Goal: Book appointment/travel/reservation

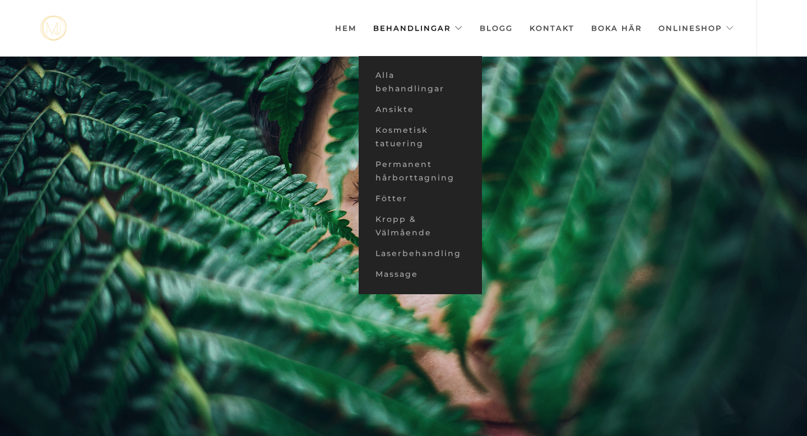
click at [422, 33] on link "Behandlingar" at bounding box center [418, 28] width 90 height 56
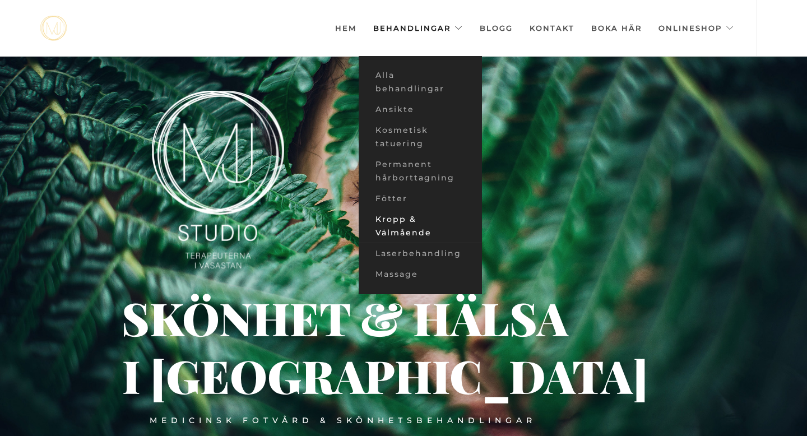
click at [393, 276] on link "Massage" at bounding box center [420, 274] width 123 height 21
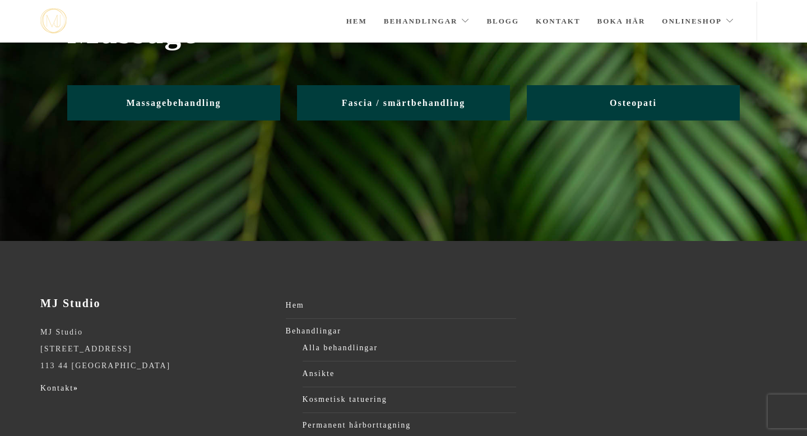
scroll to position [82, 0]
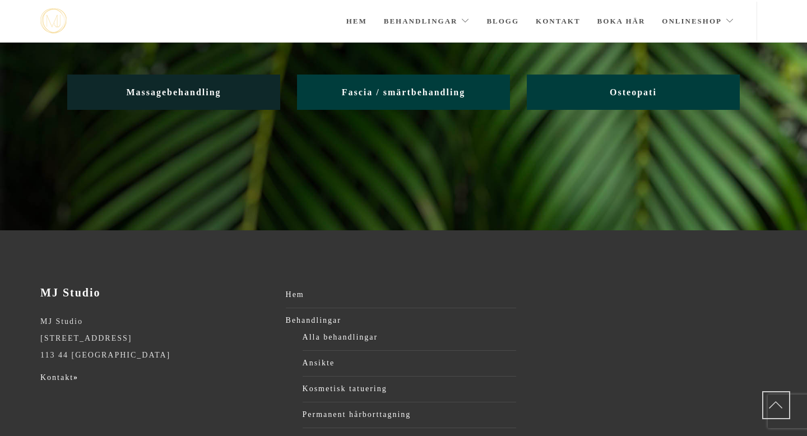
click at [192, 92] on span "Massagebehandling" at bounding box center [173, 92] width 95 height 10
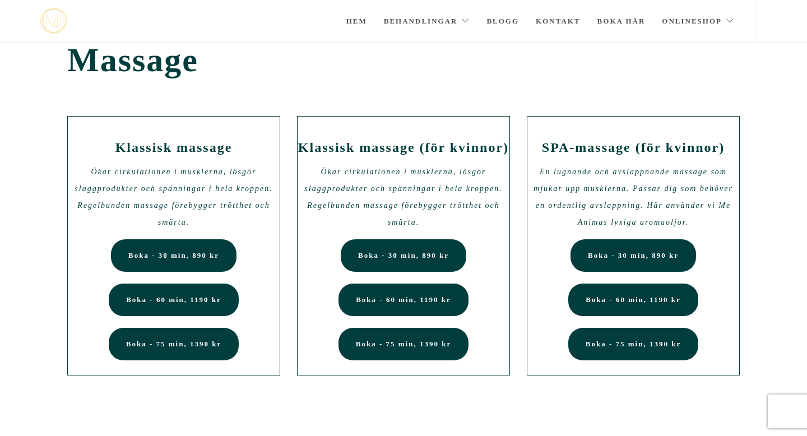
scroll to position [16, 0]
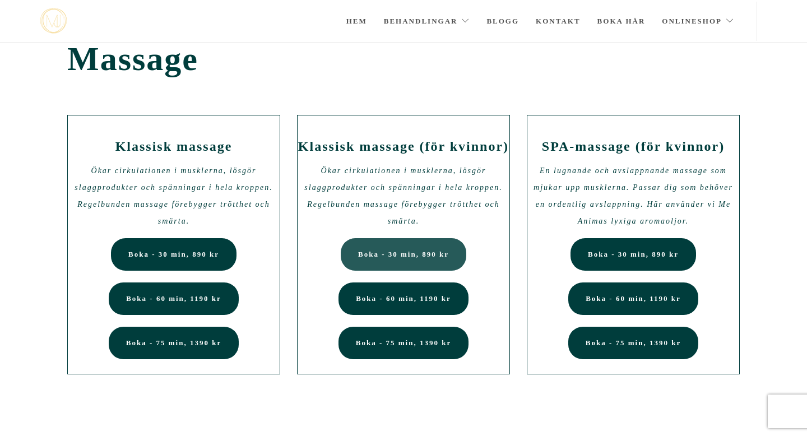
click at [397, 255] on span "Boka - 30 min, 890 kr" at bounding box center [403, 254] width 91 height 8
